Goal: Complete application form

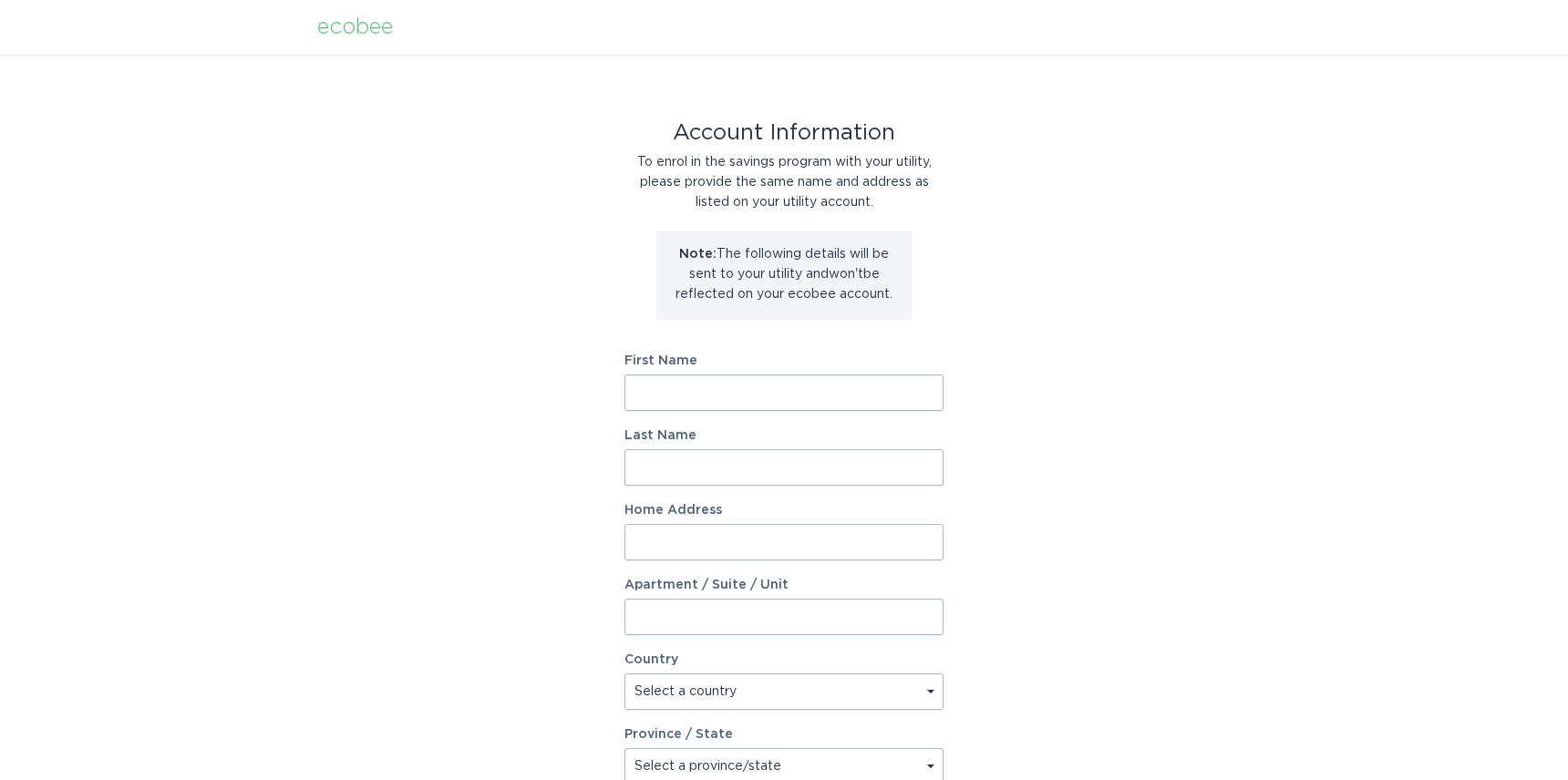
click at [718, 397] on input "First Name" at bounding box center [784, 392] width 319 height 36
type input "Stephen"
type input "Hubka"
type input "3336 Beard Ave N"
select select "US"
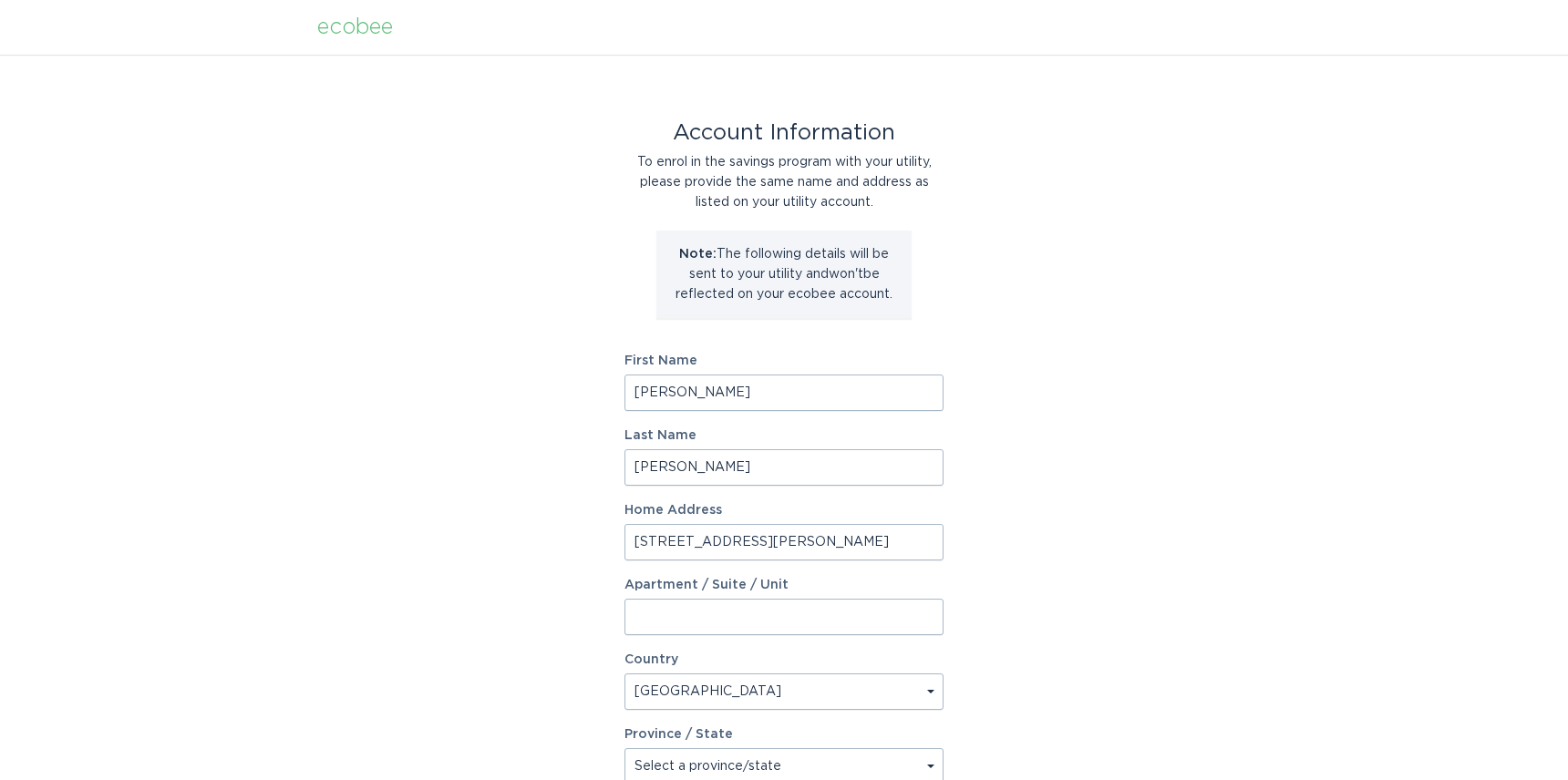
type input "Robbinsdale"
type input "55422"
select select "MN"
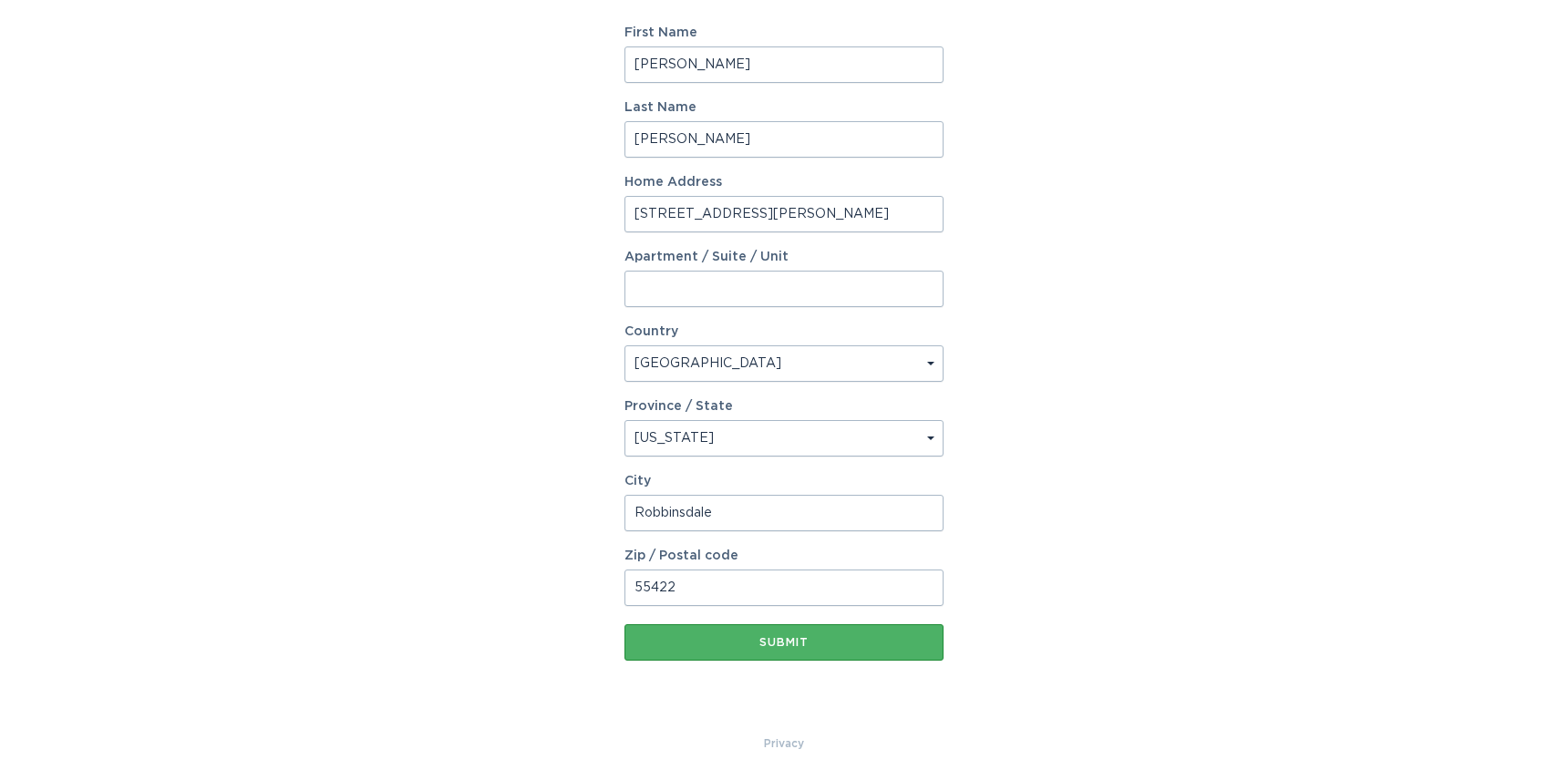
scroll to position [329, 0]
click at [792, 639] on div "Submit" at bounding box center [783, 641] width 300 height 11
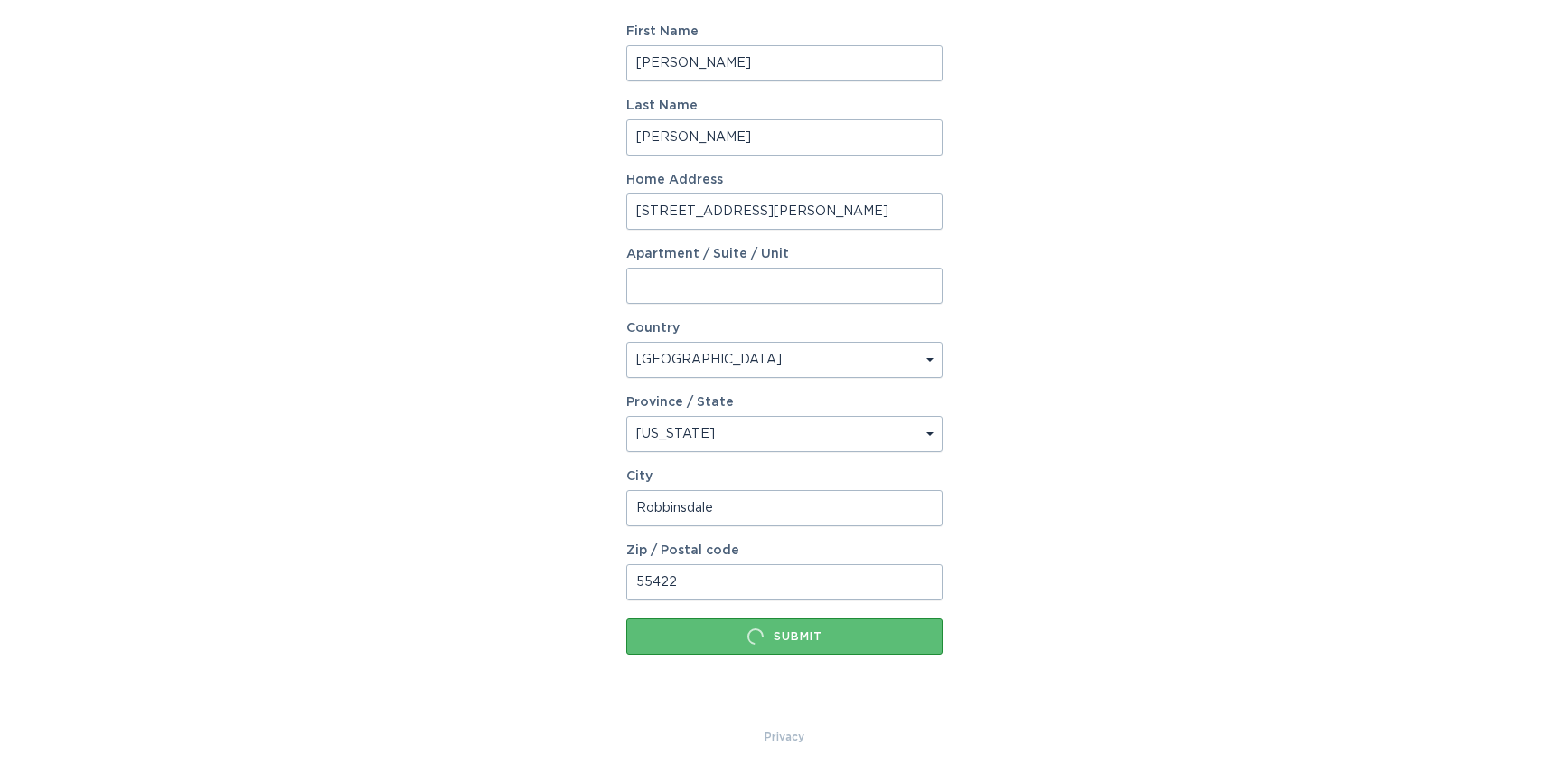
scroll to position [0, 0]
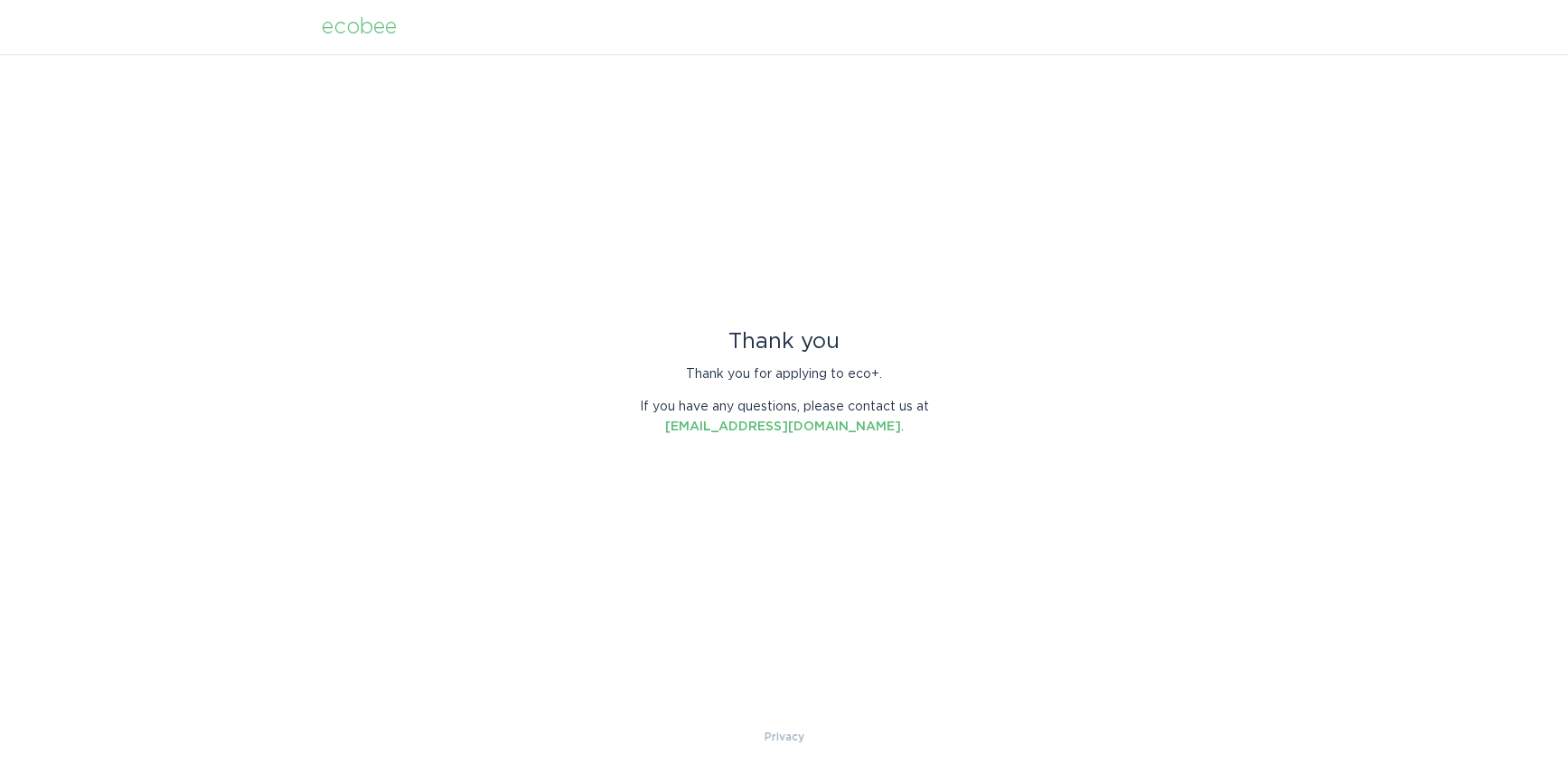
click at [365, 30] on div "ecobee" at bounding box center [359, 27] width 75 height 20
click at [368, 28] on div "ecobee" at bounding box center [359, 27] width 75 height 20
